Goal: Task Accomplishment & Management: Manage account settings

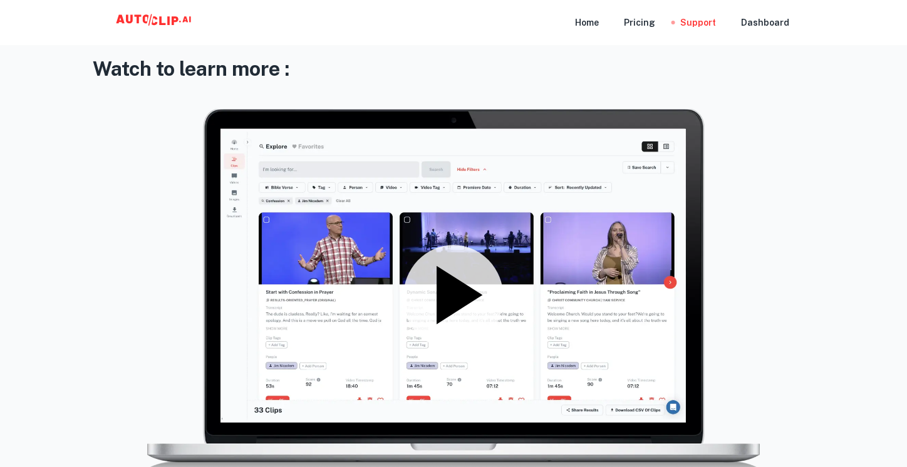
scroll to position [125, 0]
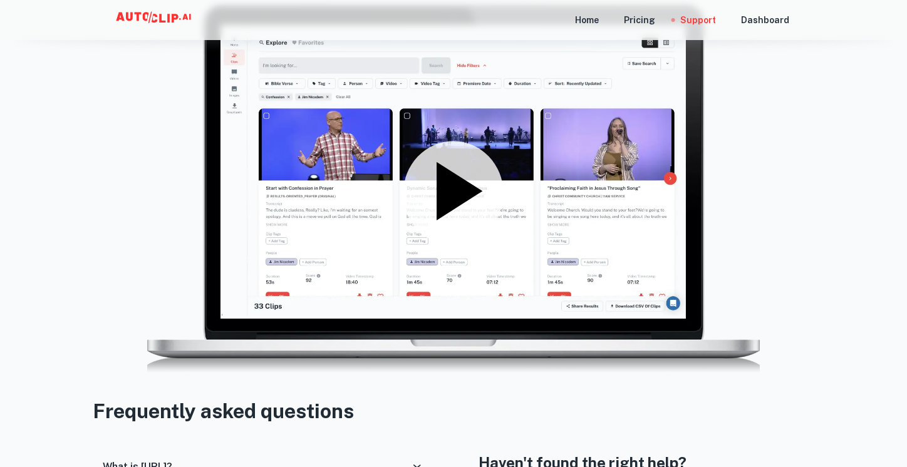
click at [467, 196] on icon at bounding box center [460, 191] width 46 height 58
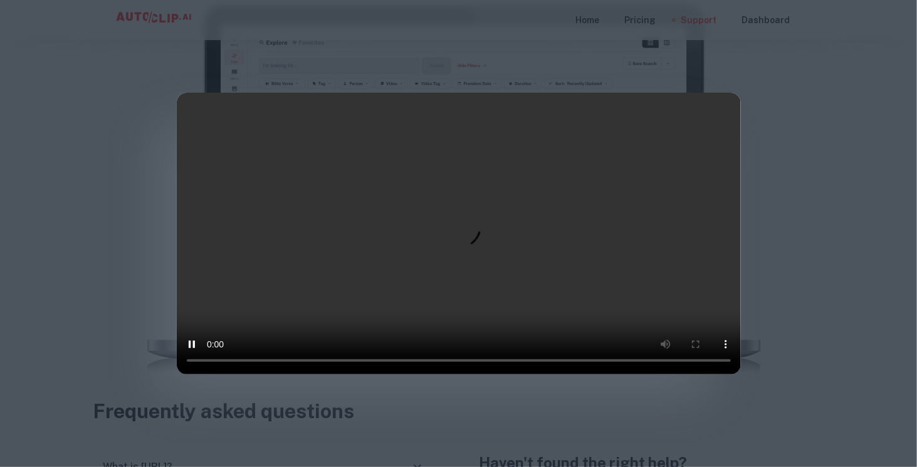
click at [802, 268] on div at bounding box center [458, 233] width 917 height 467
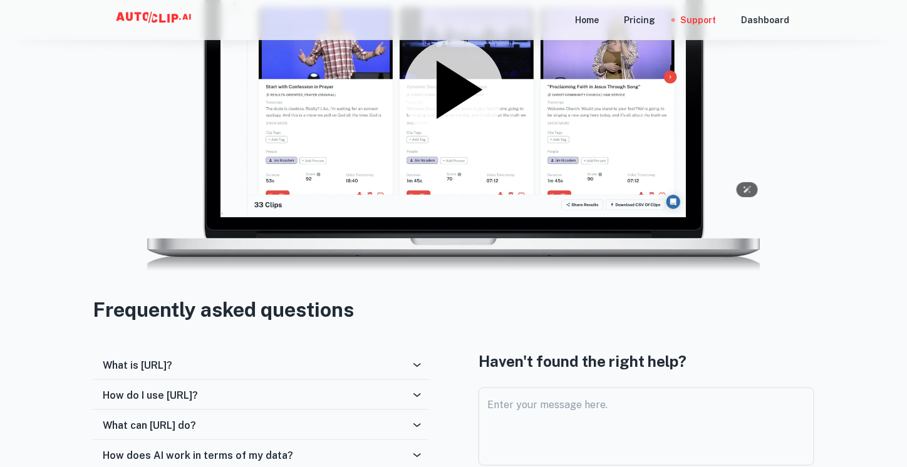
scroll to position [477, 0]
